Goal: Find specific page/section: Find specific page/section

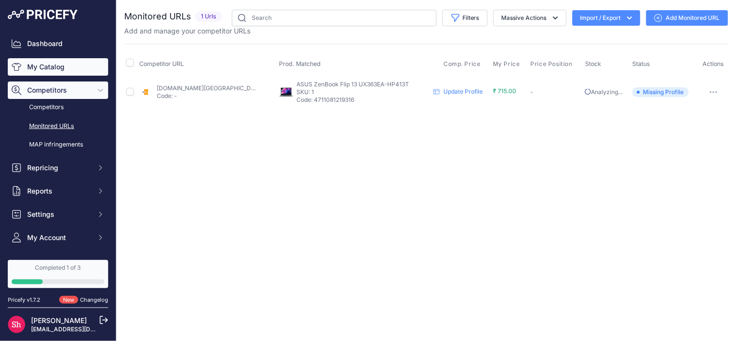
click at [56, 65] on link "My Catalog" at bounding box center [58, 66] width 100 height 17
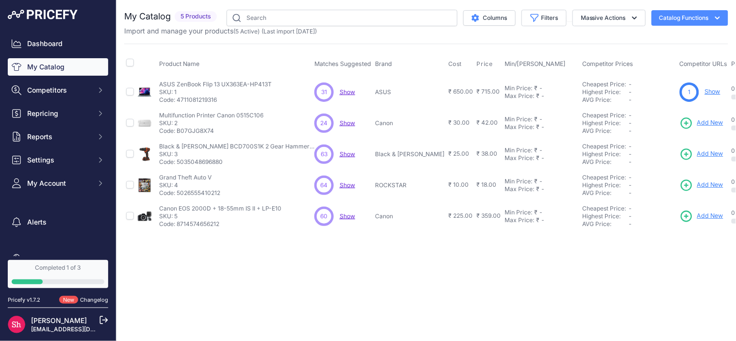
click at [701, 13] on button "Catalog Functions" at bounding box center [690, 18] width 77 height 16
click at [713, 18] on icon "button" at bounding box center [718, 18] width 10 height 10
click at [530, 22] on icon "button" at bounding box center [535, 18] width 10 height 10
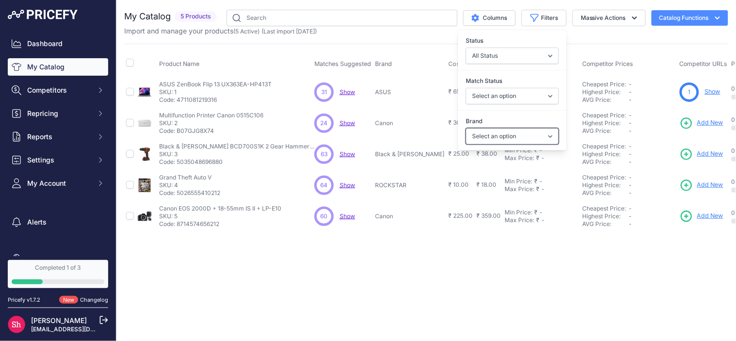
click at [511, 138] on select "Select an option ASUS Black & Decker Canon ROCKSTAR" at bounding box center [512, 136] width 93 height 17
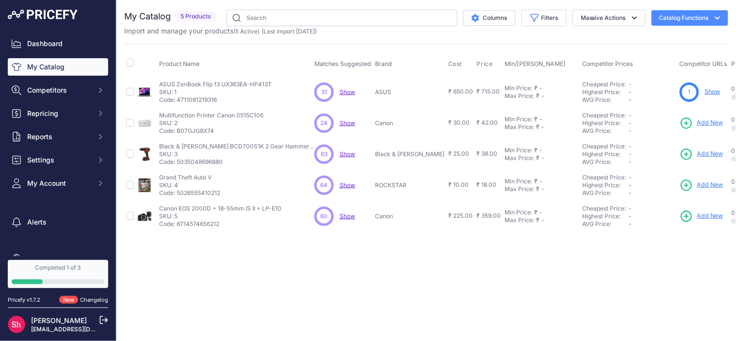
click at [424, 283] on div "Close You are not connected to the internet." at bounding box center [426, 170] width 620 height 341
